Goal: Transaction & Acquisition: Purchase product/service

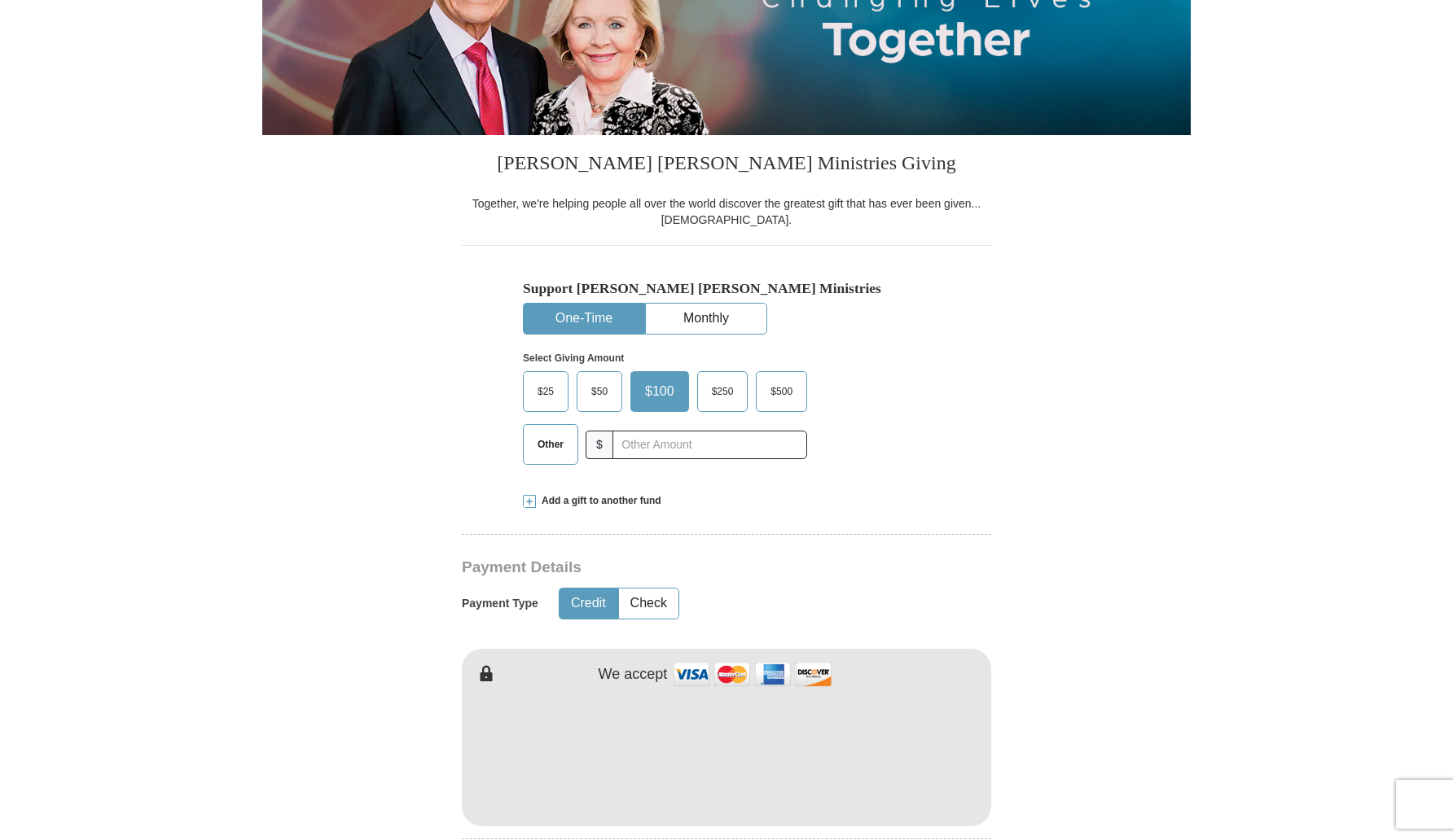
scroll to position [276, 0]
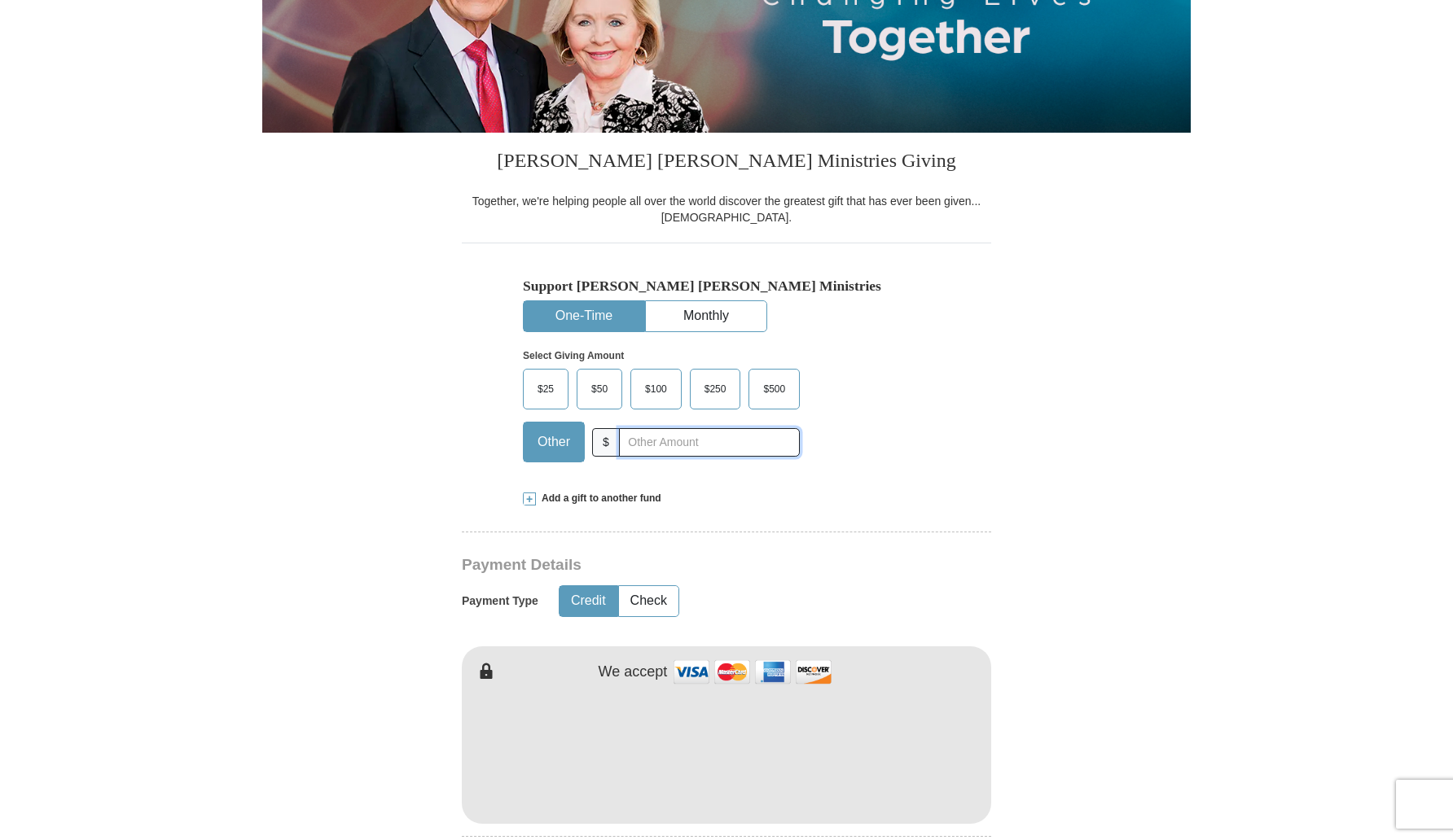
click at [654, 441] on input "text" at bounding box center [709, 442] width 181 height 29
type input "1000"
type input "[PERSON_NAME]"
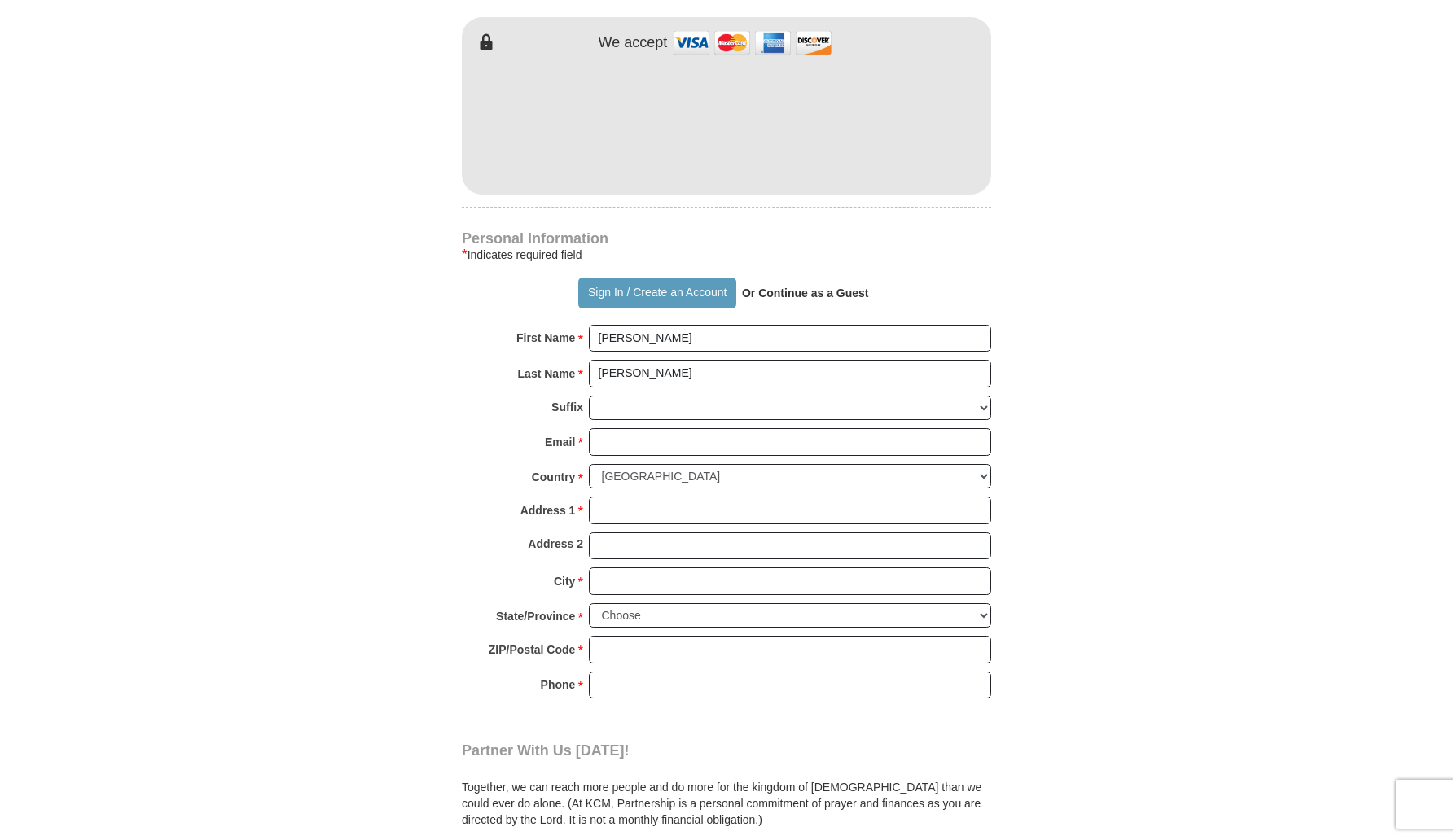
scroll to position [908, 0]
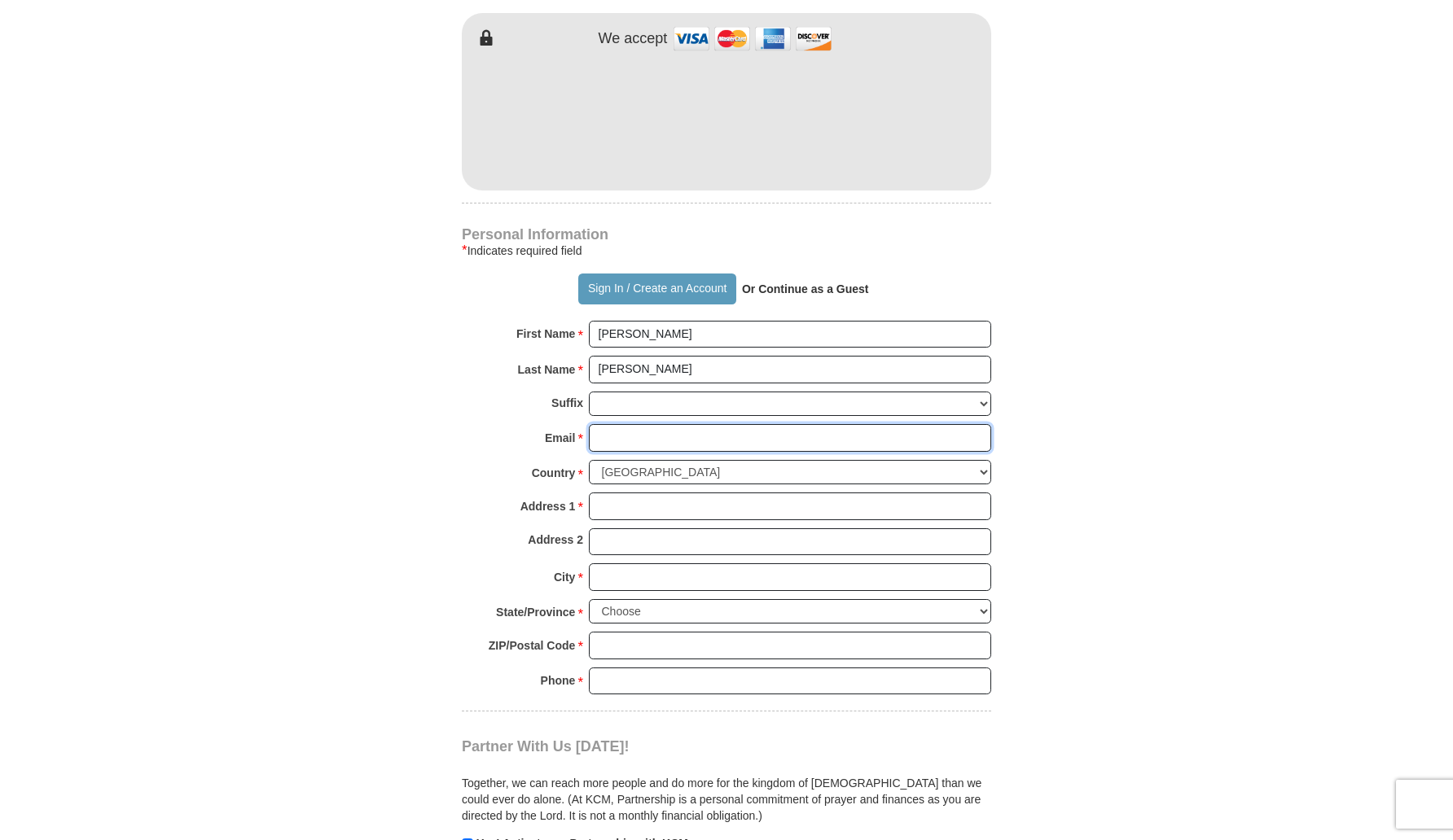
click at [811, 435] on input "Email *" at bounding box center [789, 438] width 402 height 28
type input "[EMAIL_ADDRESS][DOMAIN_NAME]"
click at [763, 500] on input "Address 1 *" at bounding box center [789, 507] width 402 height 28
type input "[STREET_ADDRESS]"
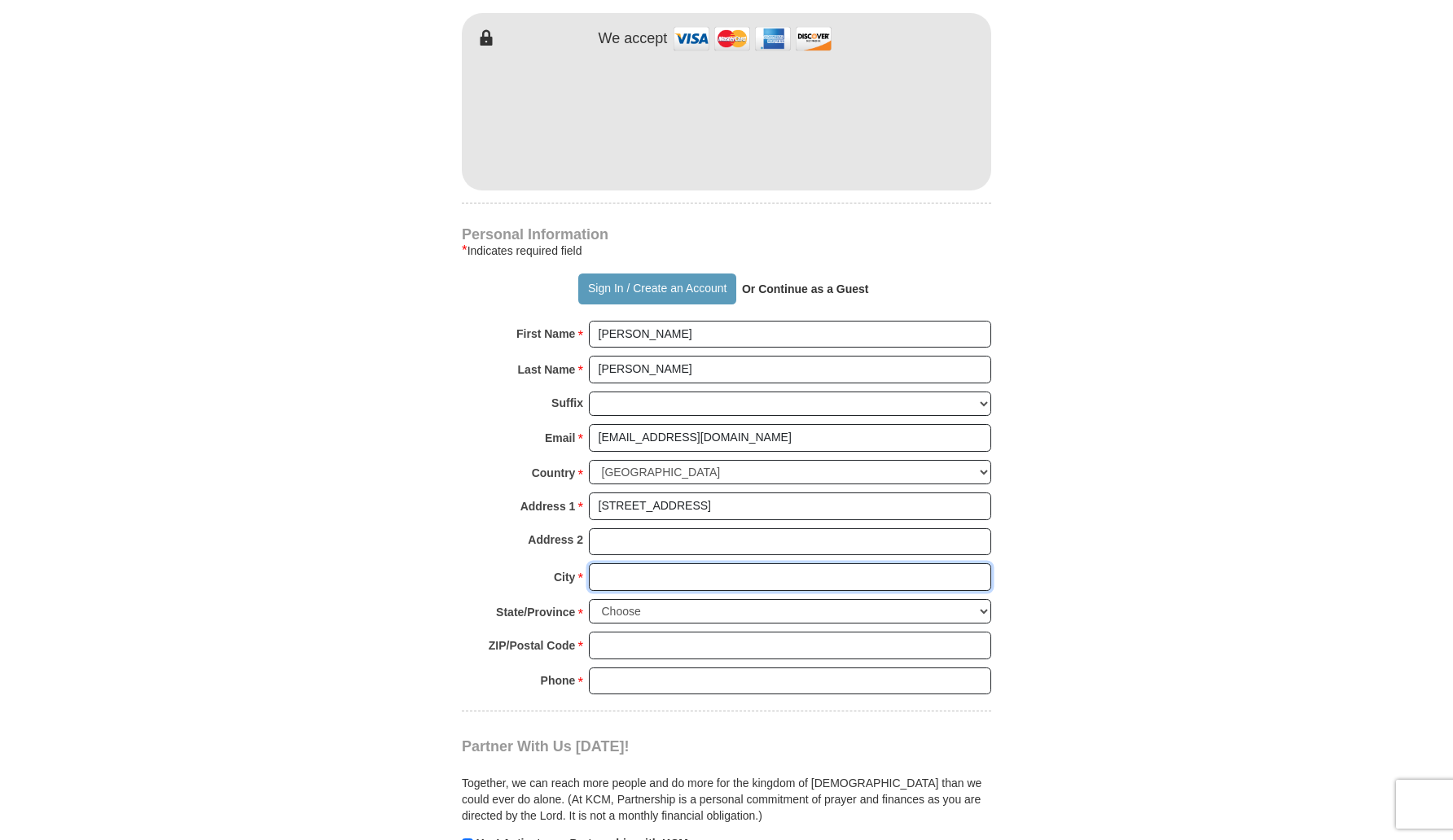
click at [713, 578] on input "City *" at bounding box center [789, 578] width 402 height 28
type input "[GEOGRAPHIC_DATA]"
click at [703, 609] on select "Choose [US_STATE] [US_STATE] [US_STATE] [US_STATE] [US_STATE] Armed Forces Amer…" at bounding box center [789, 611] width 402 height 26
select select "CA"
click at [657, 646] on input "ZIP/Postal Code *" at bounding box center [789, 646] width 402 height 28
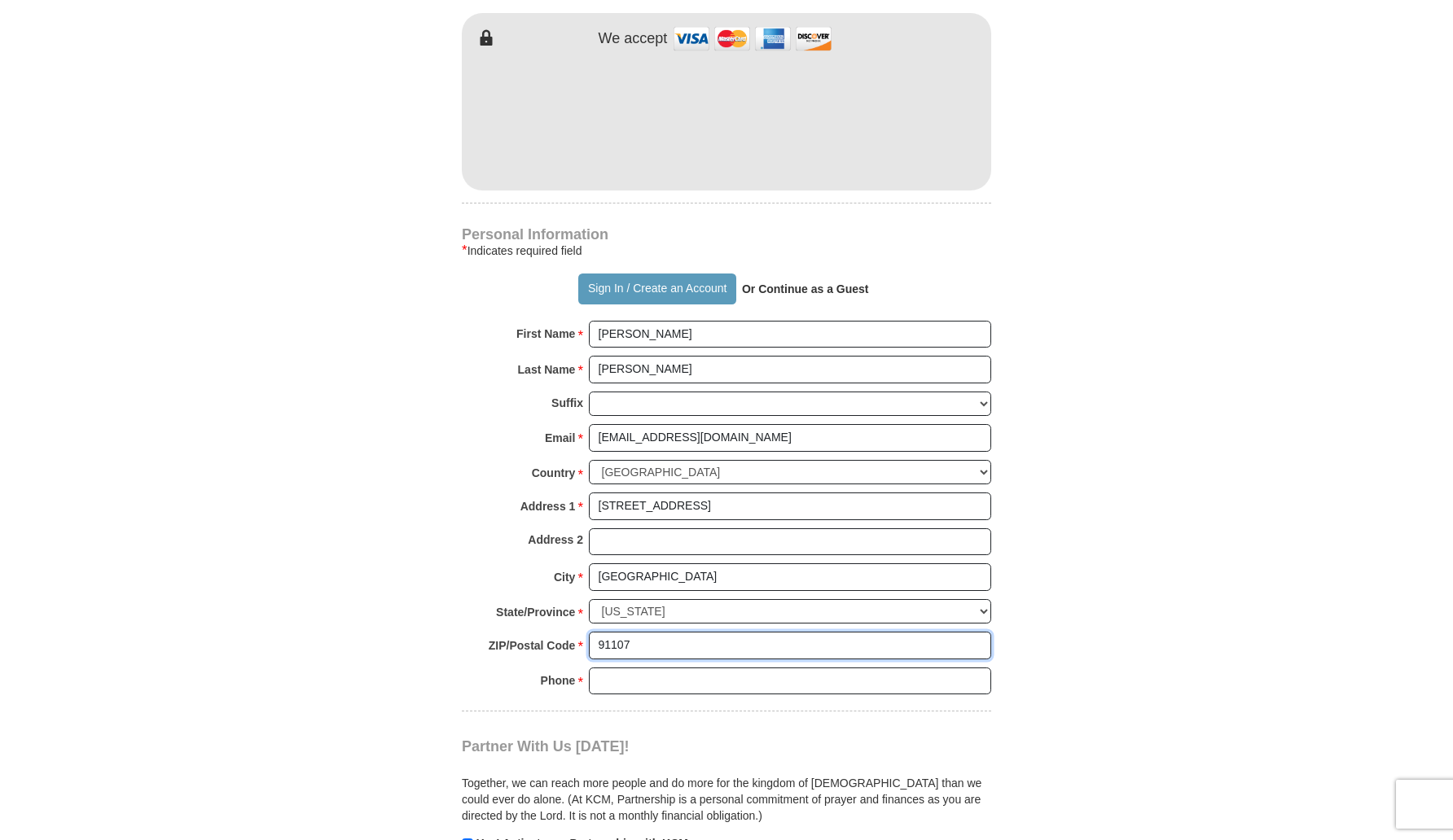
type input "91107"
click at [654, 683] on input "Phone * *" at bounding box center [789, 682] width 402 height 28
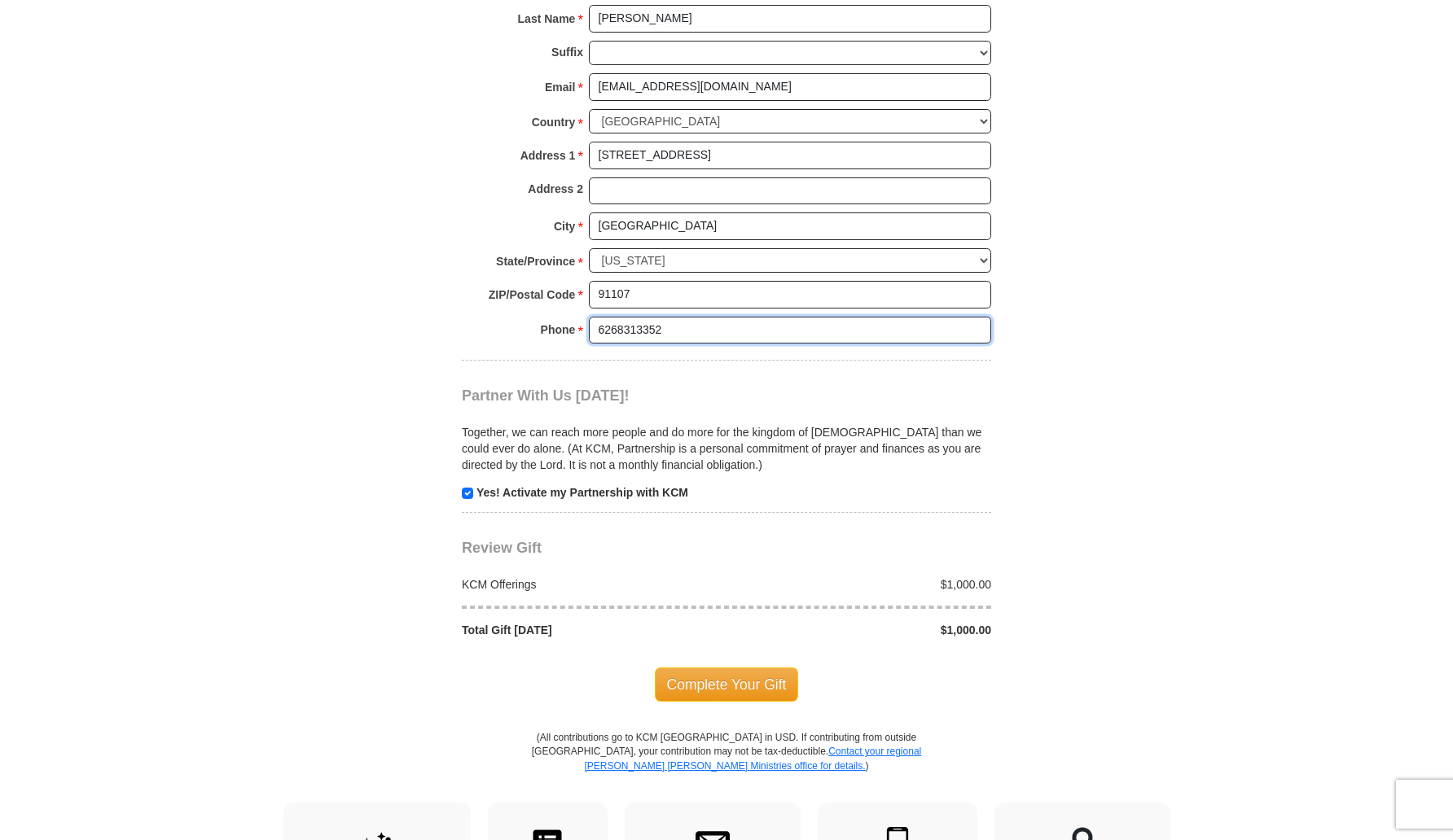
scroll to position [1272, 0]
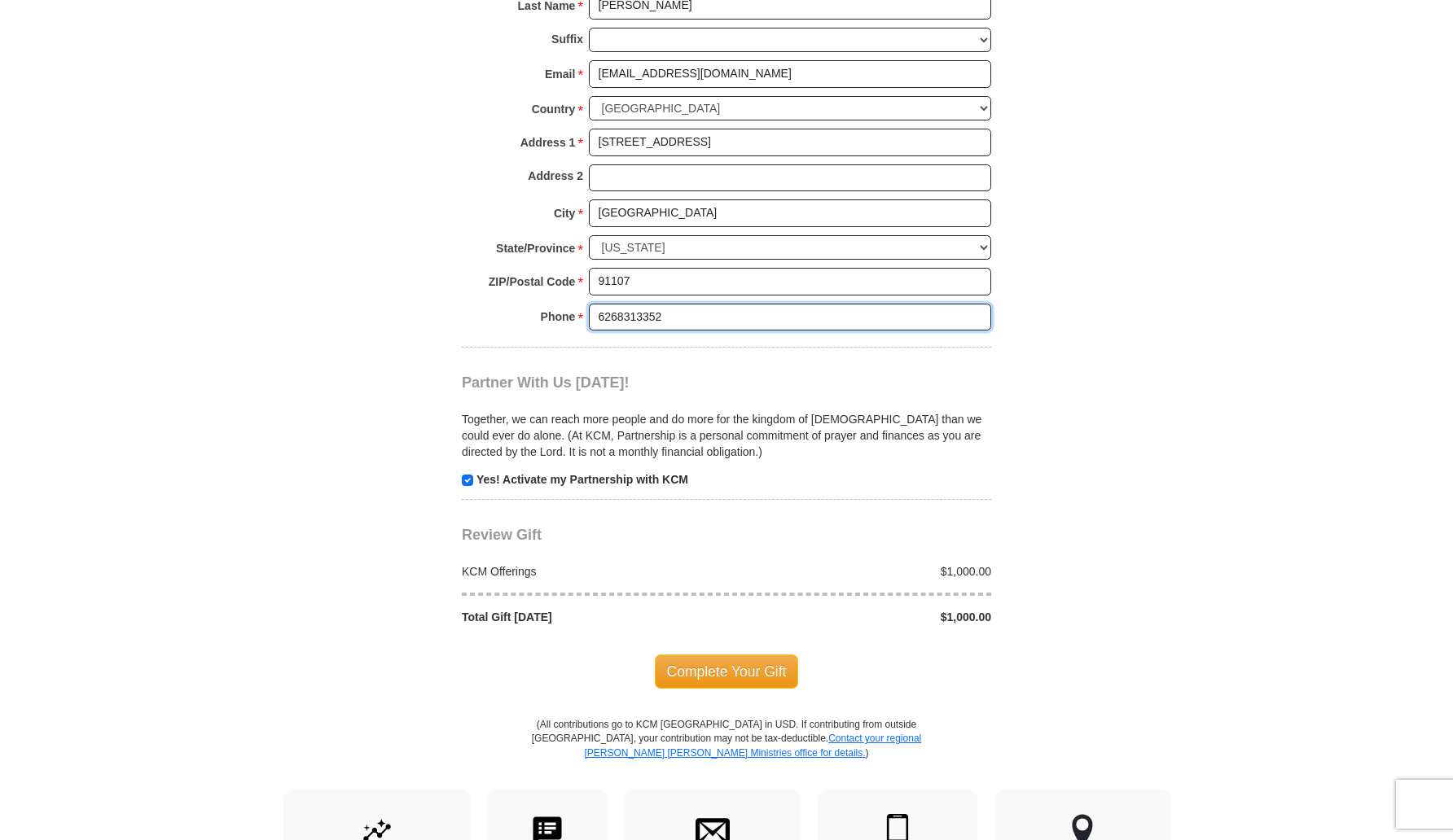
type input "6268313352"
click at [470, 483] on input "checkbox" at bounding box center [467, 480] width 12 height 12
checkbox input "false"
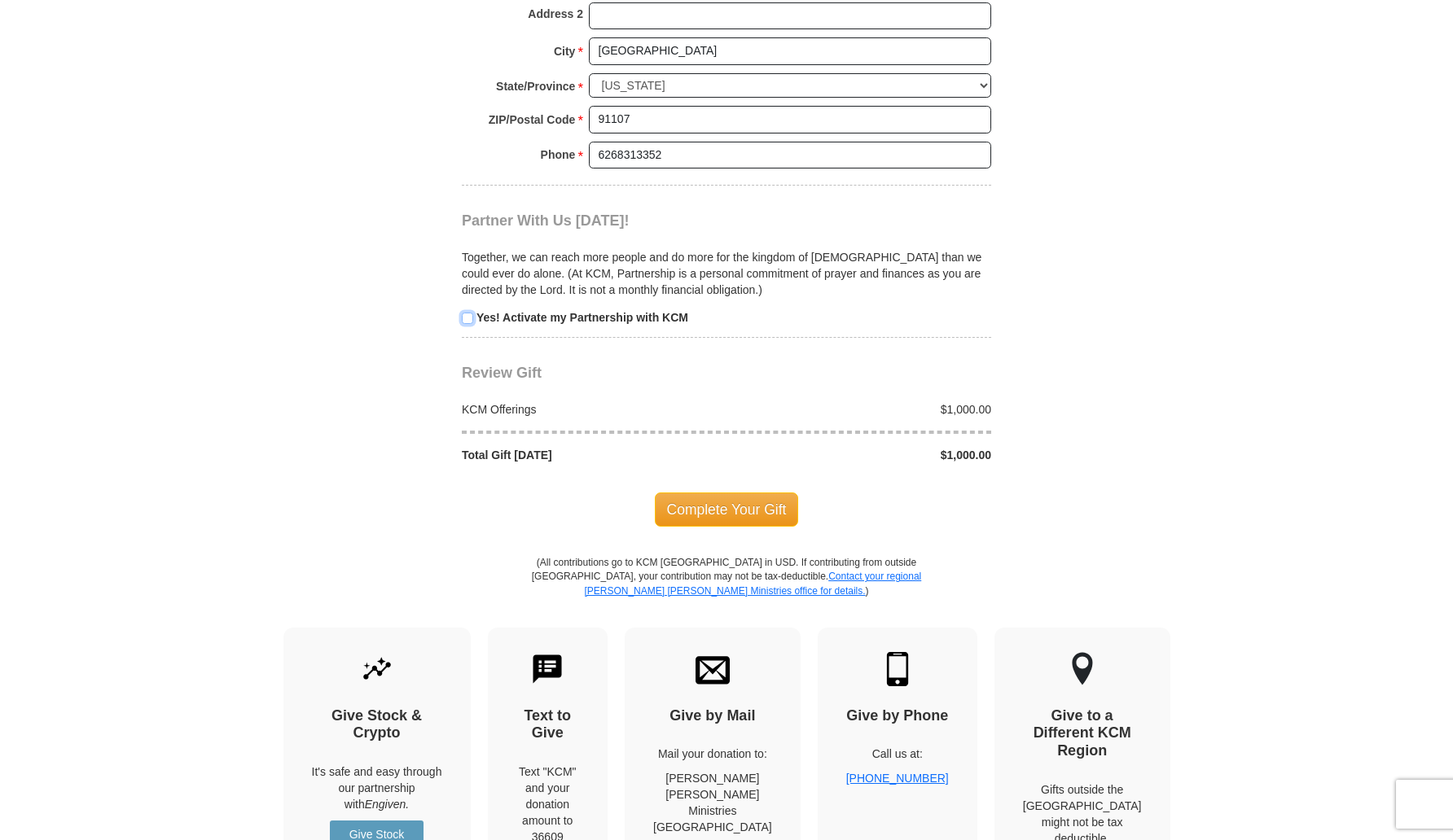
scroll to position [1437, 0]
click at [711, 520] on span "Complete Your Gift" at bounding box center [726, 507] width 144 height 34
